Goal: Check status: Check status

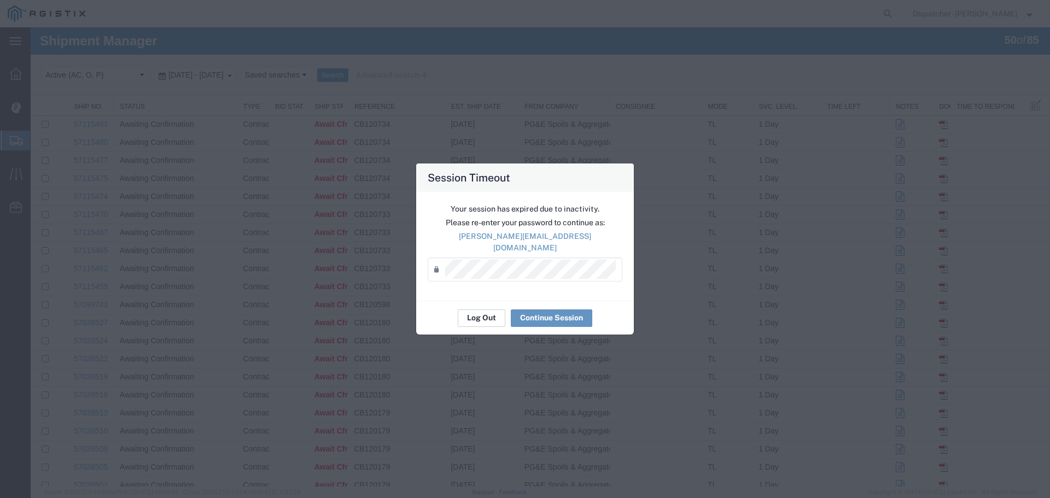
click at [475, 315] on button "Log Out" at bounding box center [482, 317] width 48 height 17
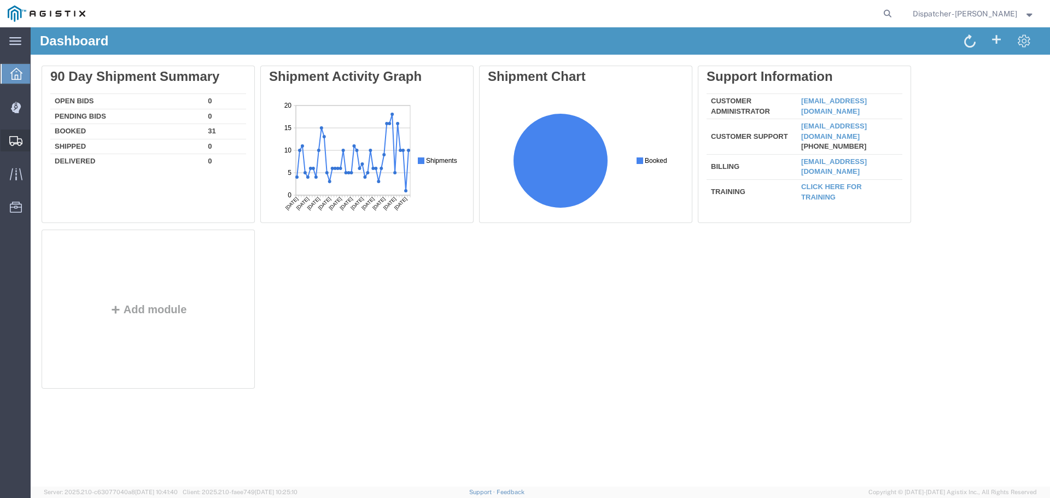
click at [38, 137] on span "Shipments" at bounding box center [34, 141] width 8 height 22
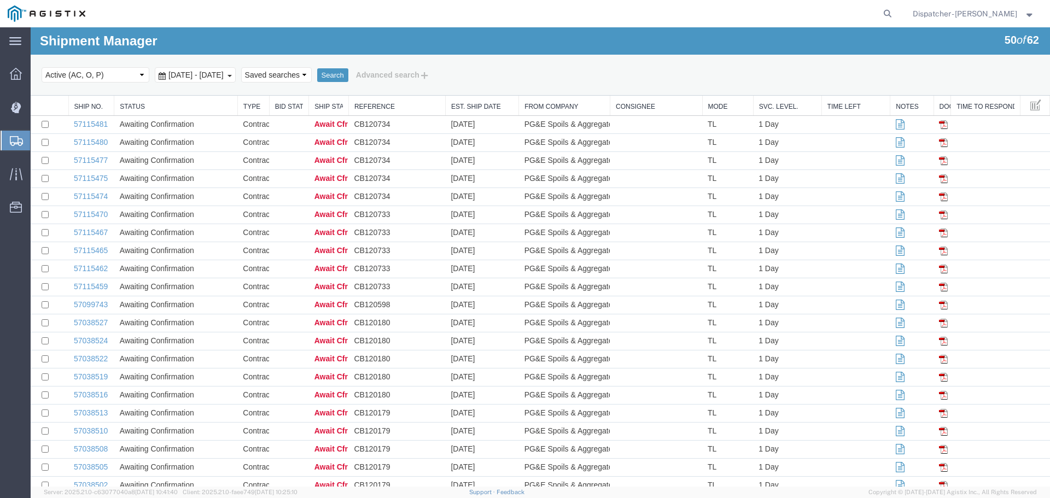
click at [221, 69] on div "[DATE] - [DATE]" at bounding box center [195, 74] width 81 height 15
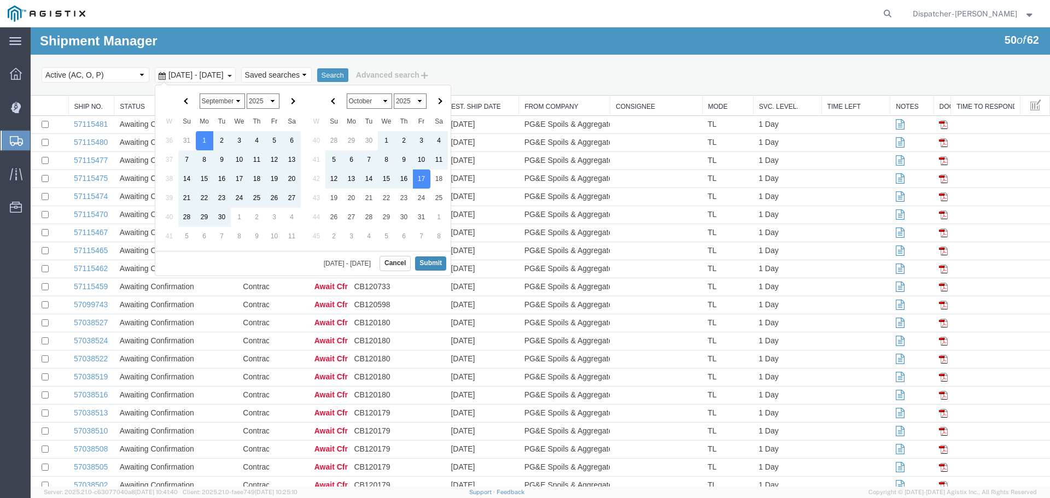
click at [435, 265] on button "Submit" at bounding box center [430, 263] width 31 height 14
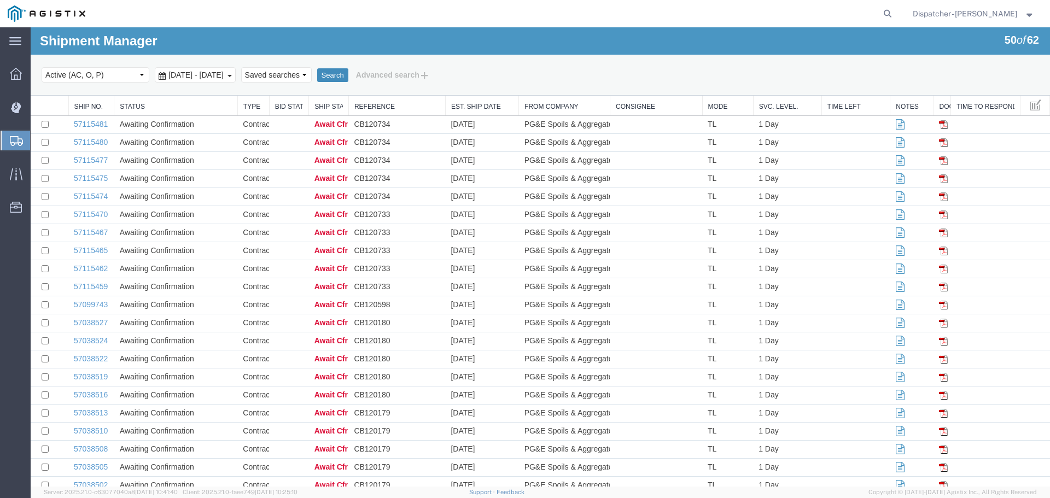
click at [348, 77] on button "Search" at bounding box center [332, 75] width 31 height 14
click at [348, 73] on button "Search" at bounding box center [332, 75] width 31 height 14
